Goal: Task Accomplishment & Management: Manage account settings

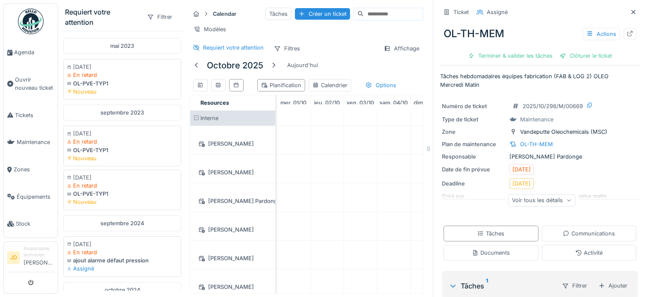
scroll to position [136, 0]
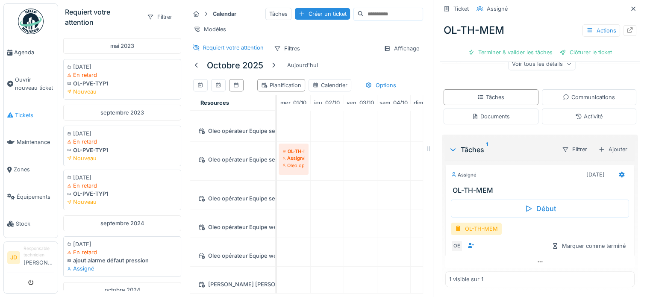
click at [34, 114] on span "Tickets" at bounding box center [34, 115] width 39 height 8
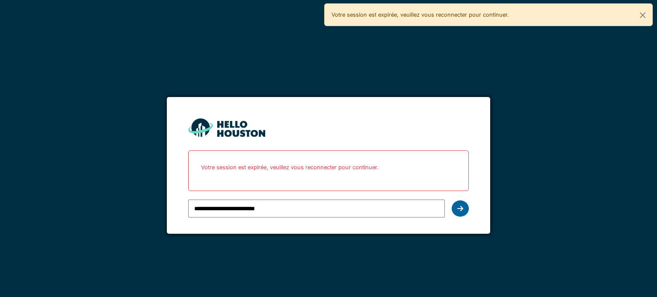
click at [455, 204] on div at bounding box center [460, 209] width 17 height 16
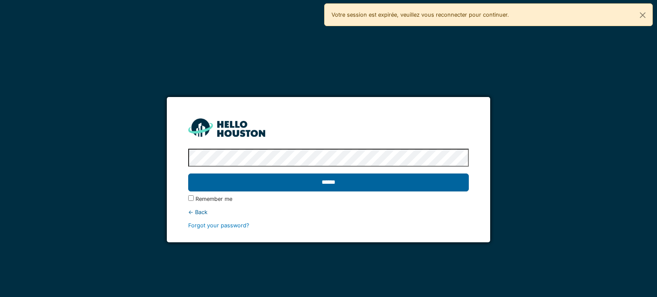
click at [383, 188] on input "******" at bounding box center [328, 183] width 280 height 18
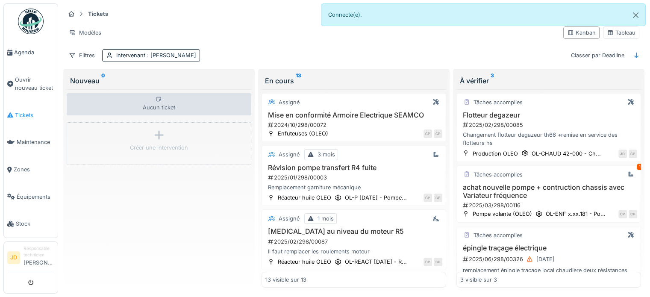
click at [28, 118] on link "Tickets" at bounding box center [31, 115] width 54 height 27
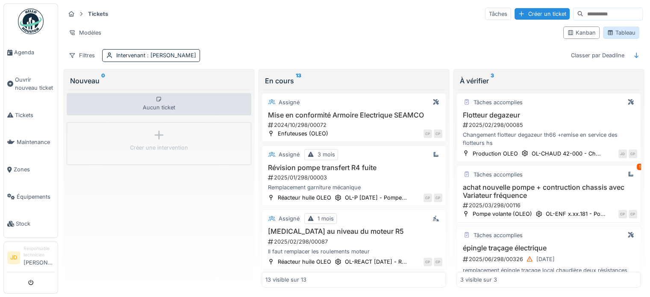
click at [620, 31] on div "Tableau" at bounding box center [621, 33] width 29 height 8
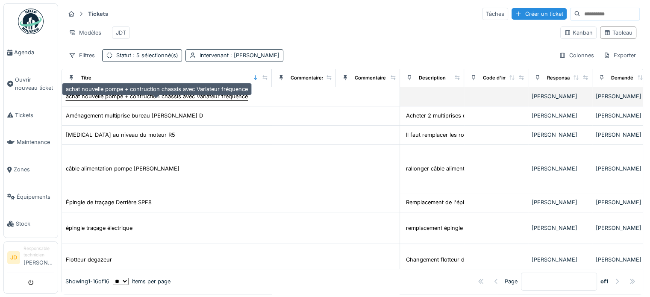
click at [230, 100] on div "achat nouvelle pompe + contruction chassis avec Variateur fréquence" at bounding box center [157, 96] width 182 height 8
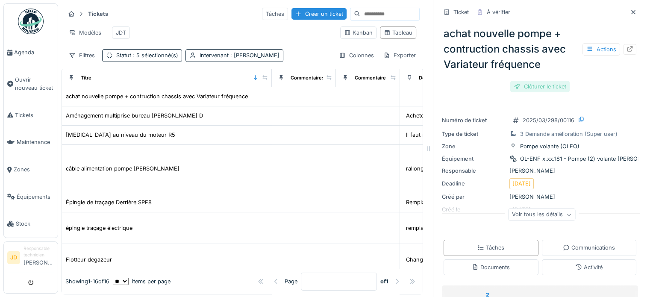
click at [532, 87] on div "Clôturer le ticket" at bounding box center [540, 87] width 59 height 12
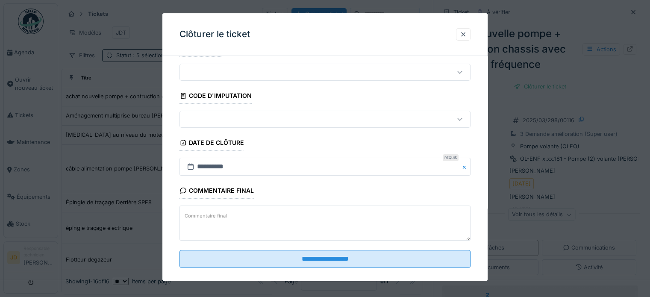
scroll to position [33, 0]
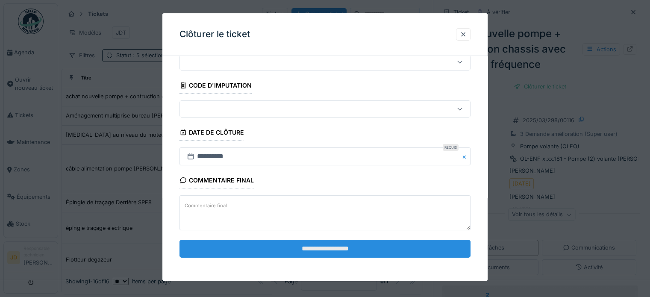
click at [315, 248] on input "**********" at bounding box center [325, 249] width 291 height 18
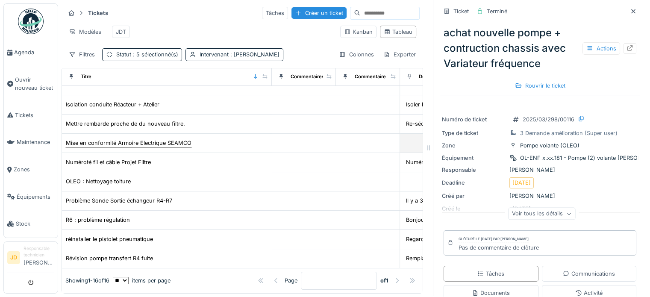
scroll to position [7, 0]
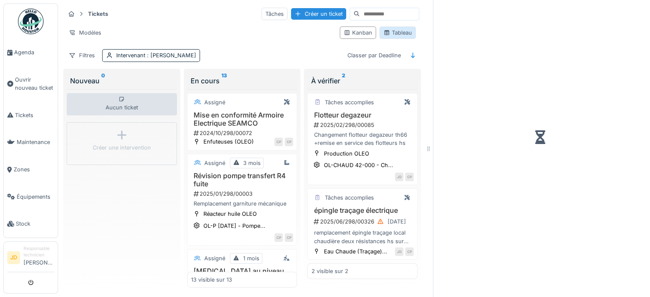
click at [400, 31] on div "Tableau" at bounding box center [398, 33] width 29 height 8
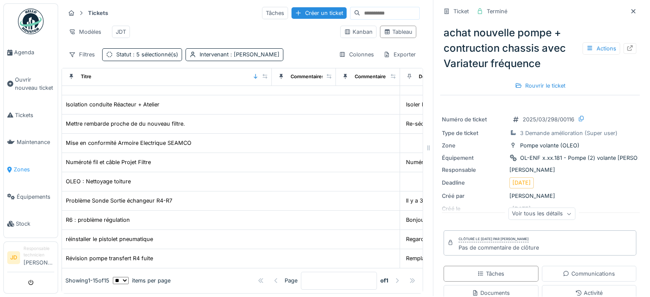
scroll to position [7, 0]
click at [23, 53] on span "Agenda" at bounding box center [34, 52] width 40 height 8
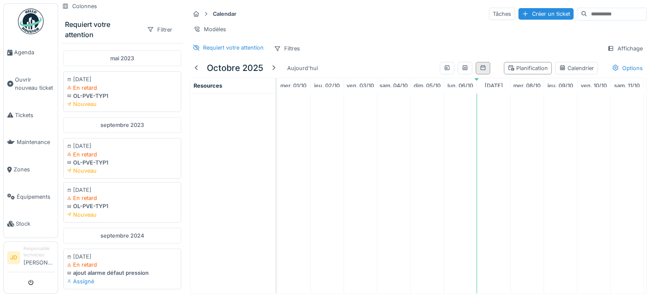
click at [476, 74] on div at bounding box center [483, 68] width 15 height 12
click at [508, 72] on div "Planification" at bounding box center [528, 68] width 40 height 8
click at [480, 71] on icon at bounding box center [483, 68] width 7 height 6
click at [441, 74] on div at bounding box center [447, 68] width 15 height 12
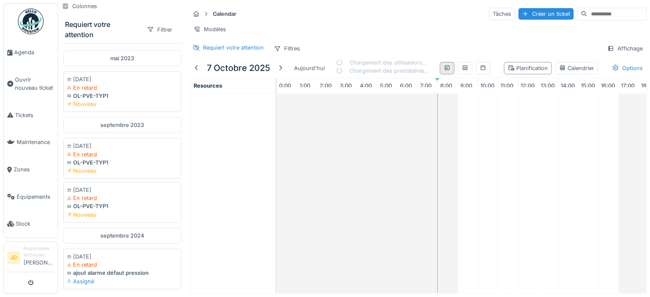
scroll to position [0, 121]
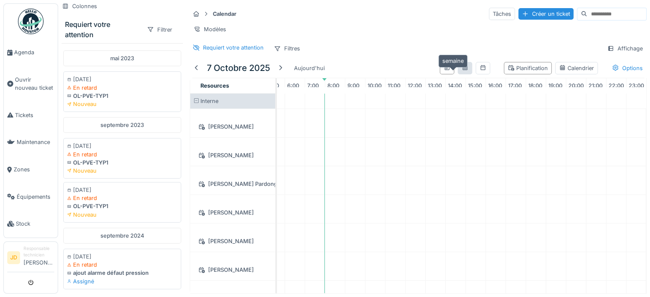
click at [462, 72] on div at bounding box center [465, 68] width 7 height 8
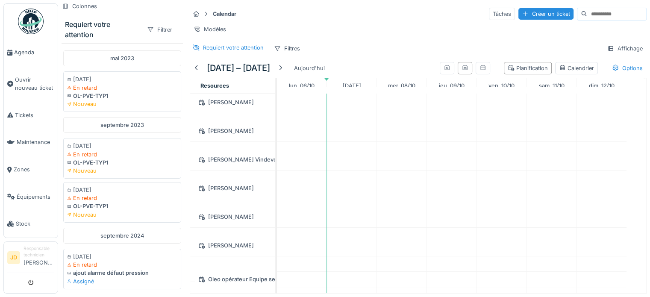
scroll to position [0, 0]
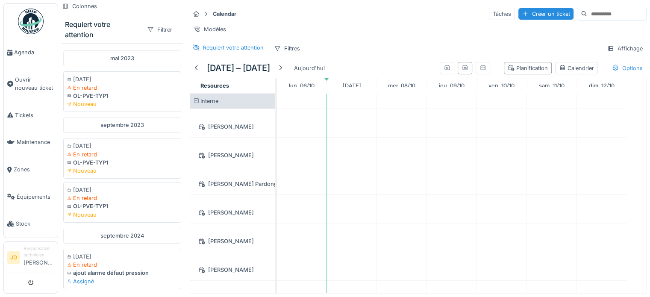
click at [609, 74] on div "Options" at bounding box center [628, 68] width 38 height 12
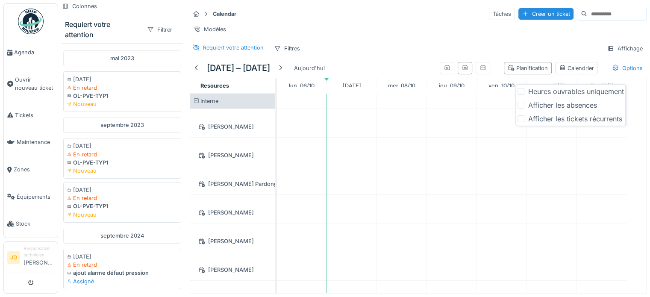
click at [553, 109] on div "Afficher les absences" at bounding box center [562, 105] width 69 height 10
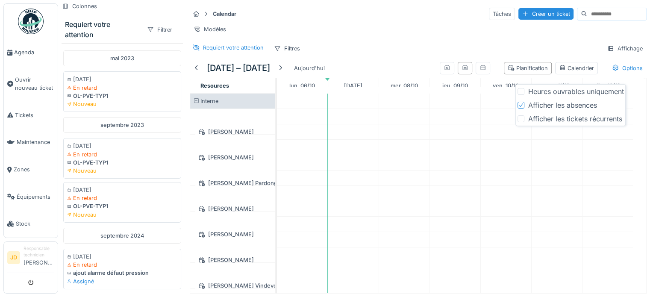
click at [573, 119] on div "Afficher les tickets récurrents" at bounding box center [575, 119] width 94 height 10
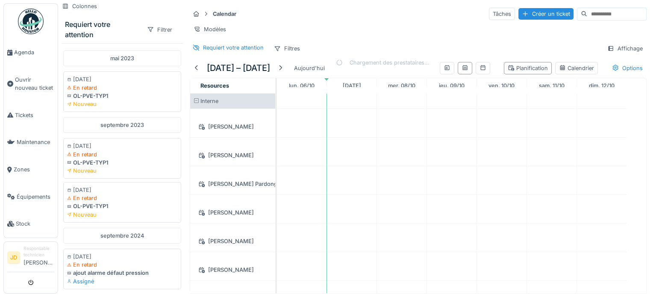
click at [517, 73] on div "[DATE] – [DATE] Aujourd'hui Chargement des prestataires… Planification Calendri…" at bounding box center [418, 68] width 457 height 19
